Goal: Browse casually

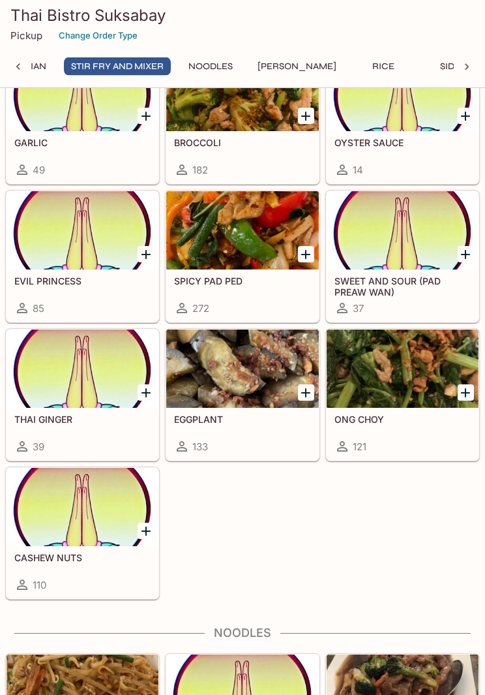
scroll to position [3188, 0]
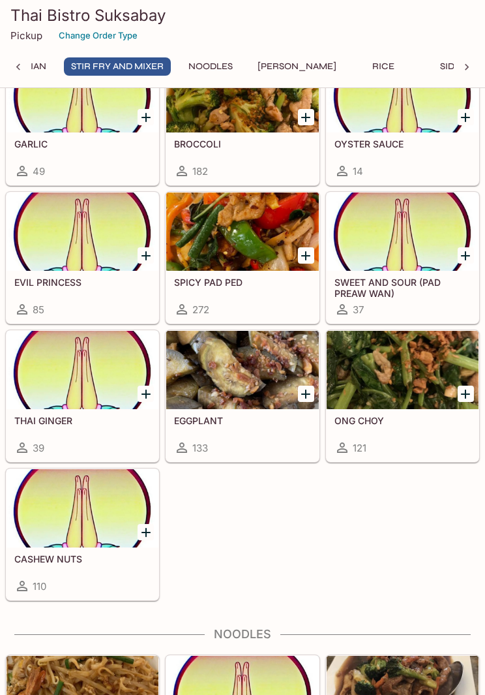
click at [214, 373] on div at bounding box center [242, 370] width 152 height 78
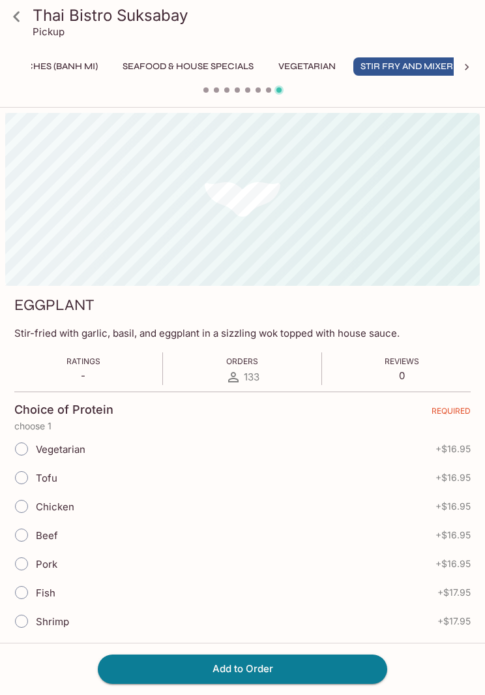
scroll to position [0, 393]
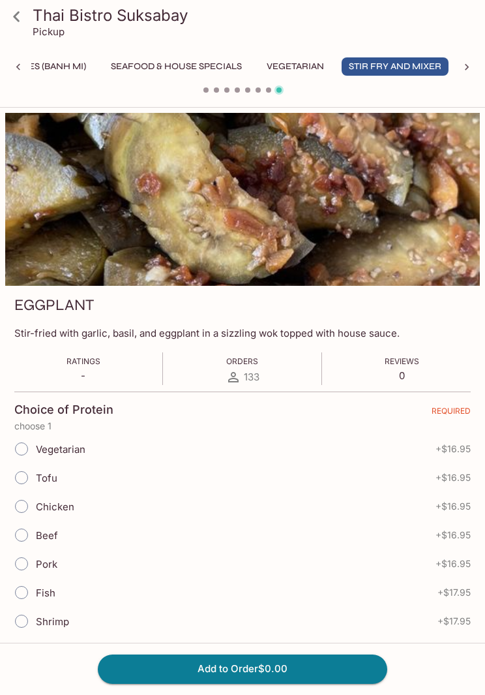
click at [23, 25] on icon at bounding box center [16, 16] width 23 height 23
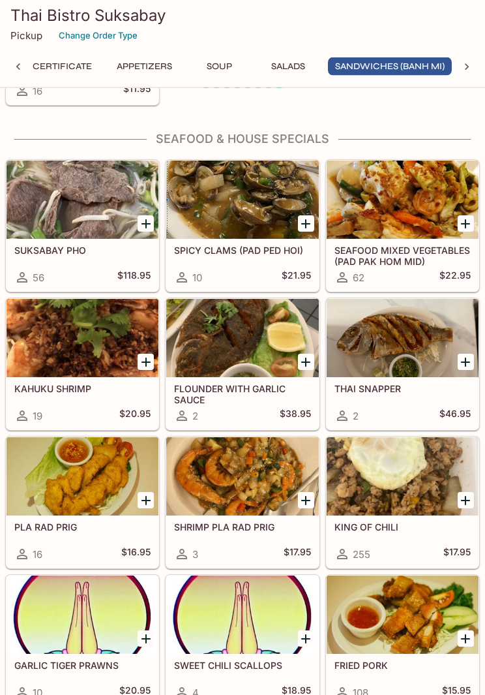
scroll to position [2017, 0]
click at [415, 189] on div at bounding box center [403, 199] width 152 height 78
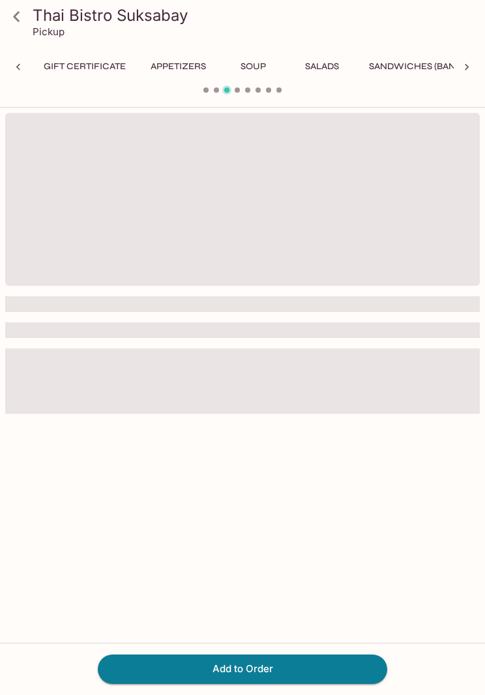
scroll to position [0, 191]
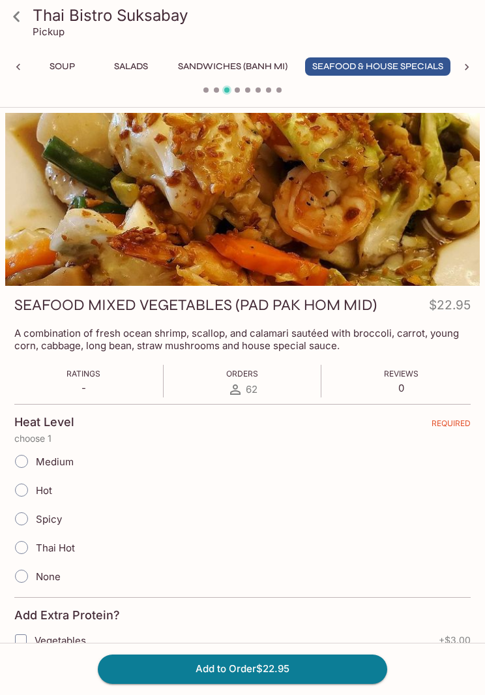
click at [8, 17] on icon at bounding box center [16, 16] width 23 height 23
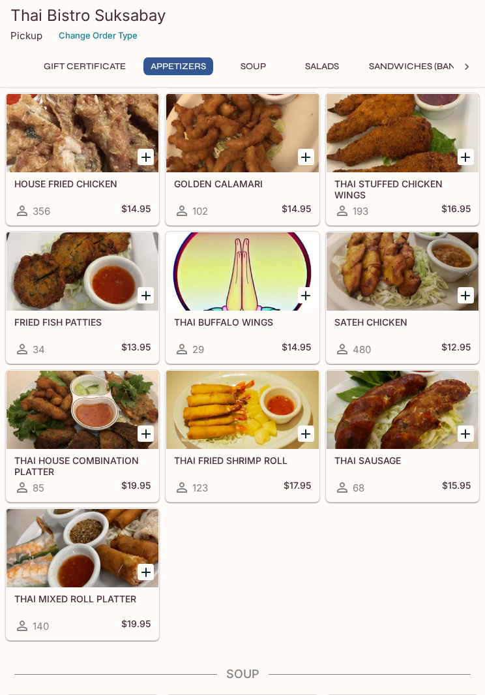
scroll to position [371, 0]
